Goal: Entertainment & Leisure: Consume media (video, audio)

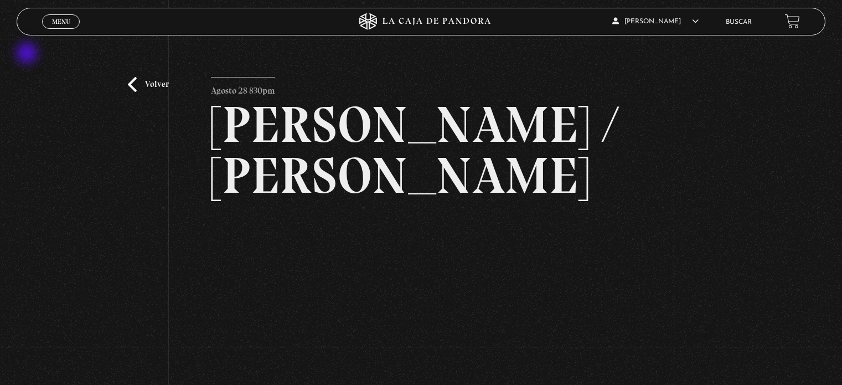
scroll to position [35, 0]
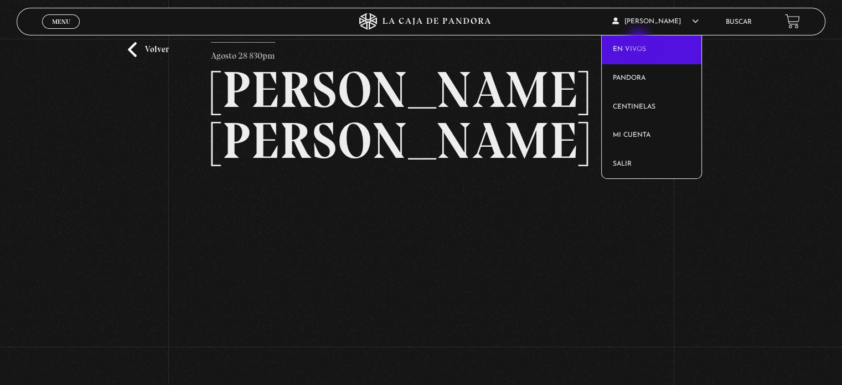
click at [640, 41] on link "En vivos" at bounding box center [652, 49] width 100 height 29
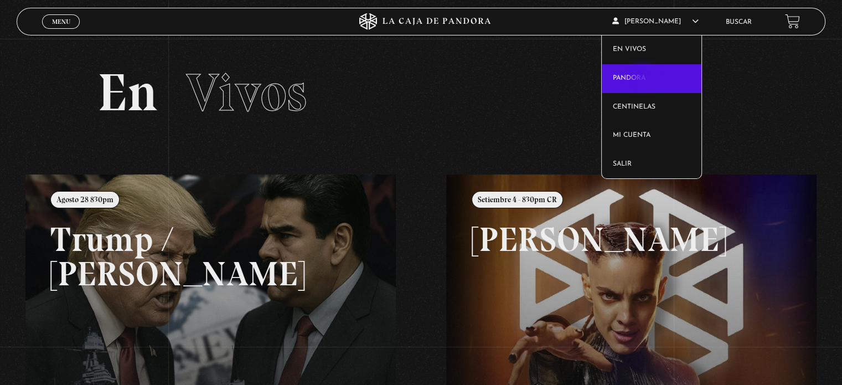
click at [643, 79] on link "Pandora" at bounding box center [652, 78] width 100 height 29
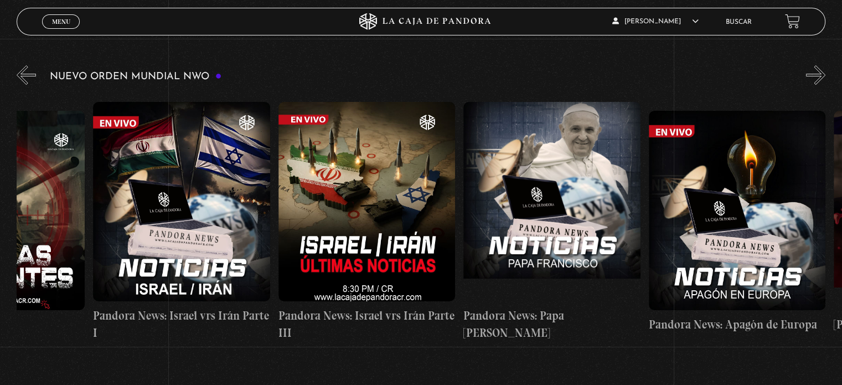
scroll to position [0, 300]
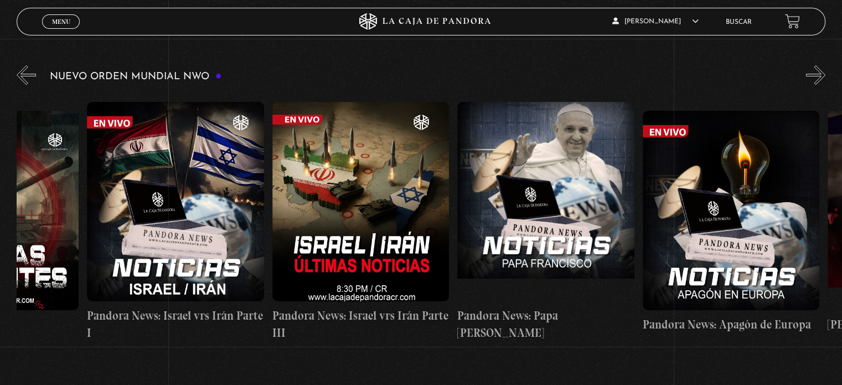
click at [595, 204] on figure at bounding box center [545, 201] width 177 height 199
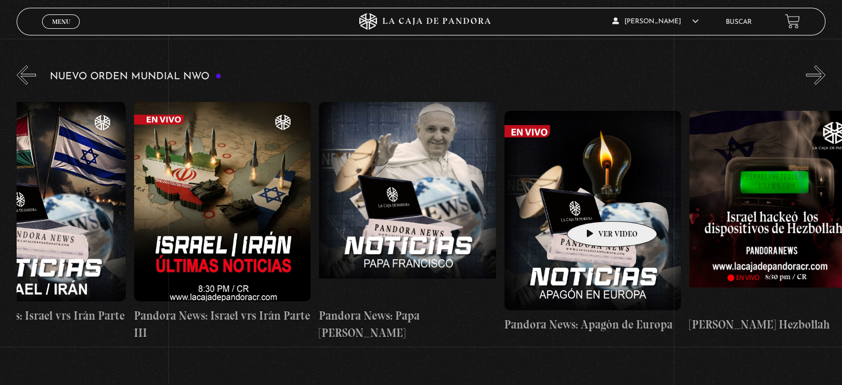
scroll to position [0, 445]
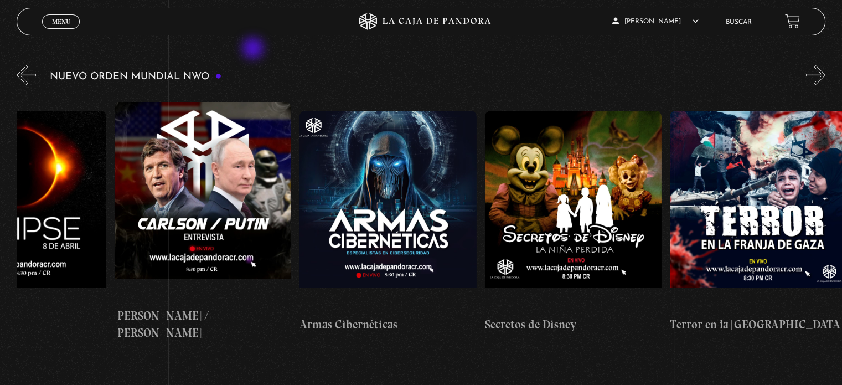
scroll to position [0, 3422]
click at [586, 183] on figure at bounding box center [573, 210] width 177 height 199
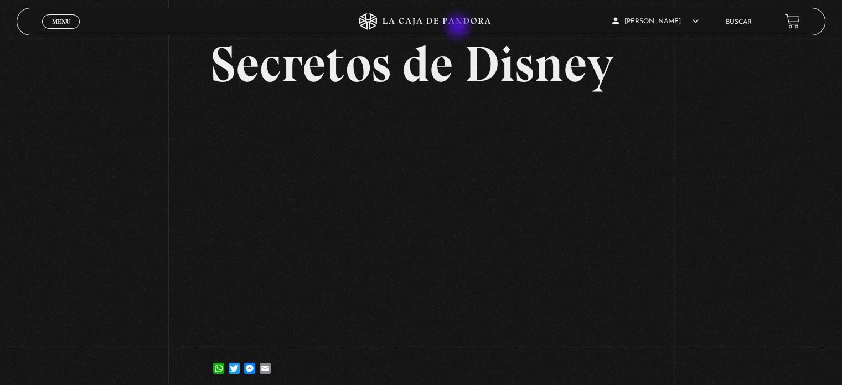
scroll to position [59, 0]
